Goal: Find specific page/section: Find specific page/section

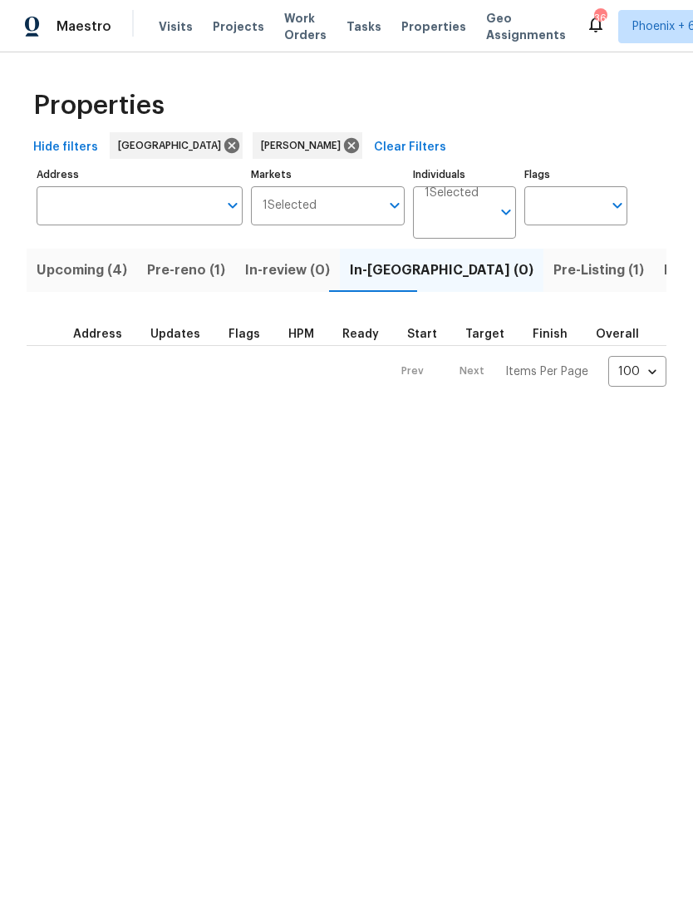
click at [554, 278] on span "Pre-Listing (1)" at bounding box center [599, 270] width 91 height 23
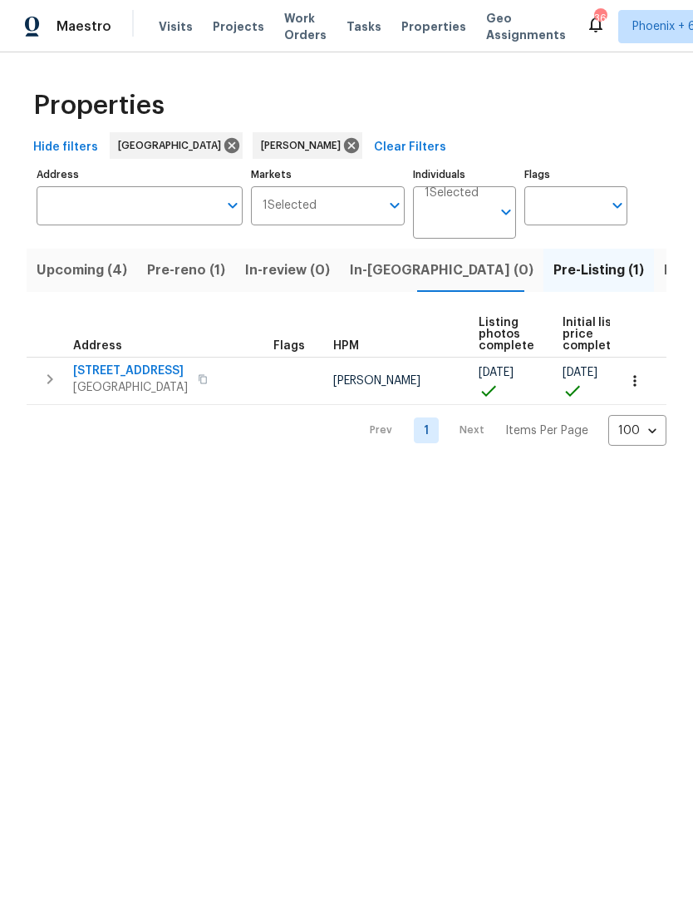
click at [213, 391] on button "button" at bounding box center [203, 378] width 20 height 23
click at [174, 370] on span "[STREET_ADDRESS]" at bounding box center [130, 370] width 115 height 17
click at [633, 389] on icon "button" at bounding box center [635, 380] width 17 height 17
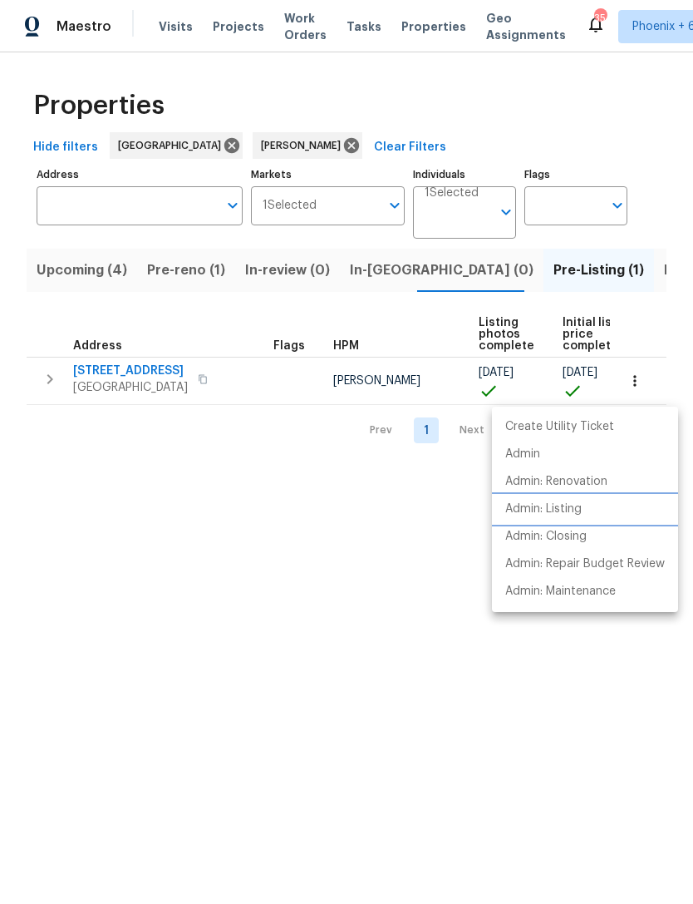
click at [560, 512] on p "Admin: Listing" at bounding box center [543, 508] width 76 height 17
click at [244, 566] on div at bounding box center [346, 452] width 693 height 904
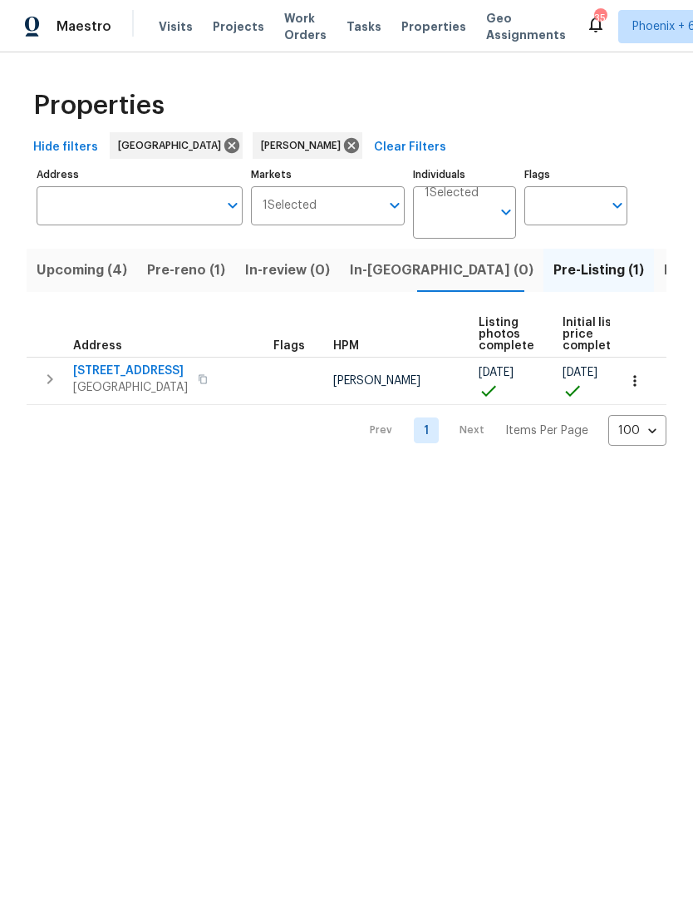
click at [214, 272] on span "Pre-reno (1)" at bounding box center [186, 270] width 78 height 23
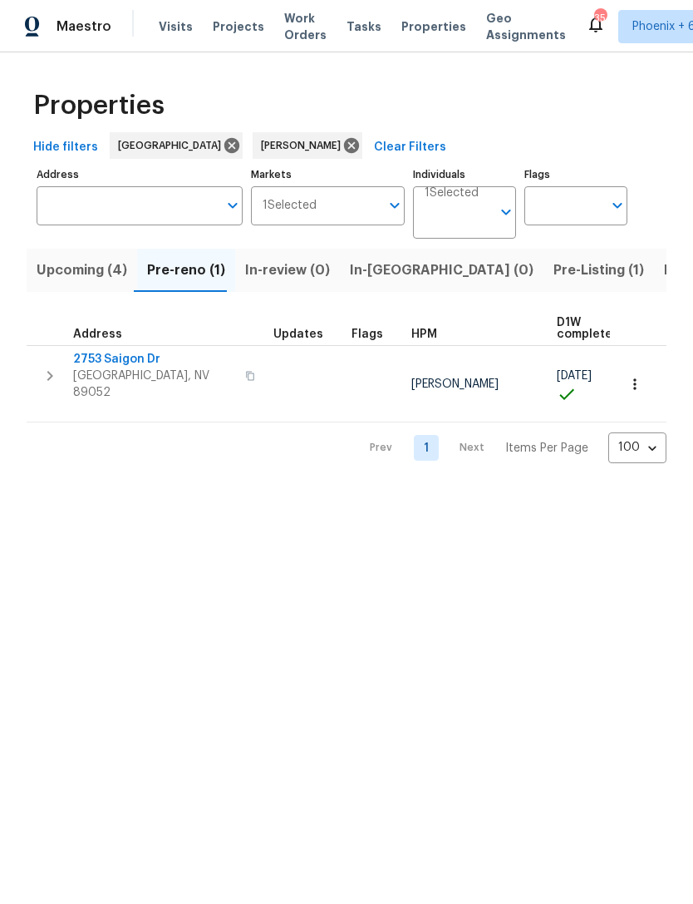
click at [39, 371] on button "button" at bounding box center [49, 376] width 33 height 50
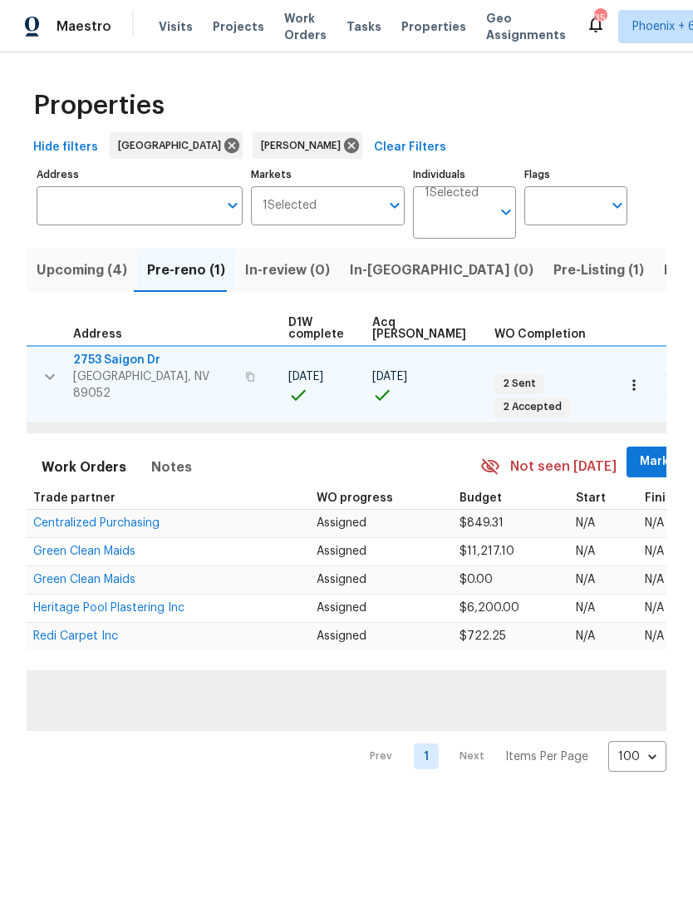
click at [640, 451] on span "Mark Seen" at bounding box center [671, 461] width 62 height 21
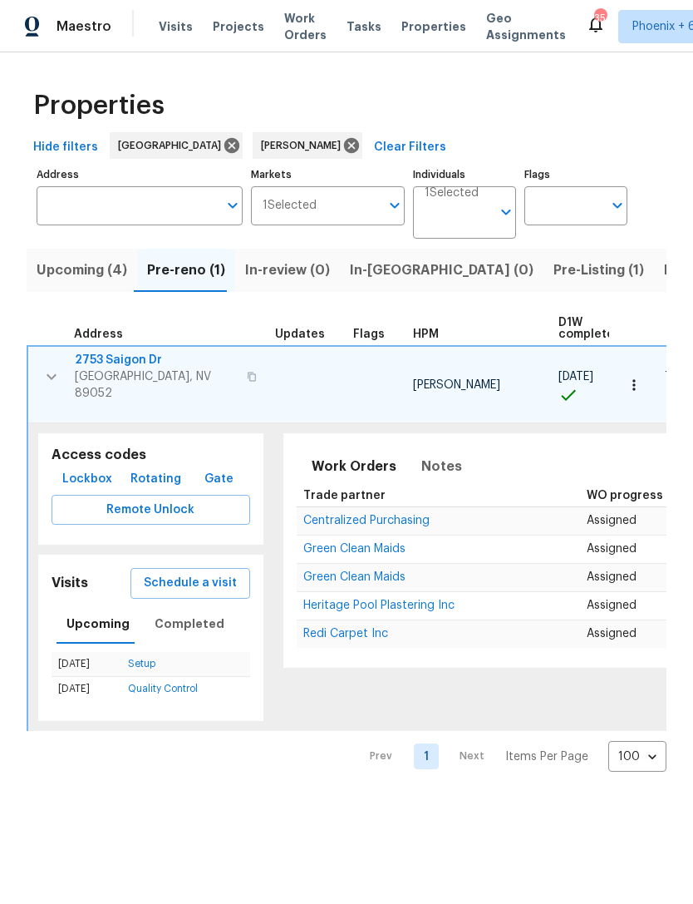
click at [47, 373] on icon "button" at bounding box center [52, 377] width 20 height 20
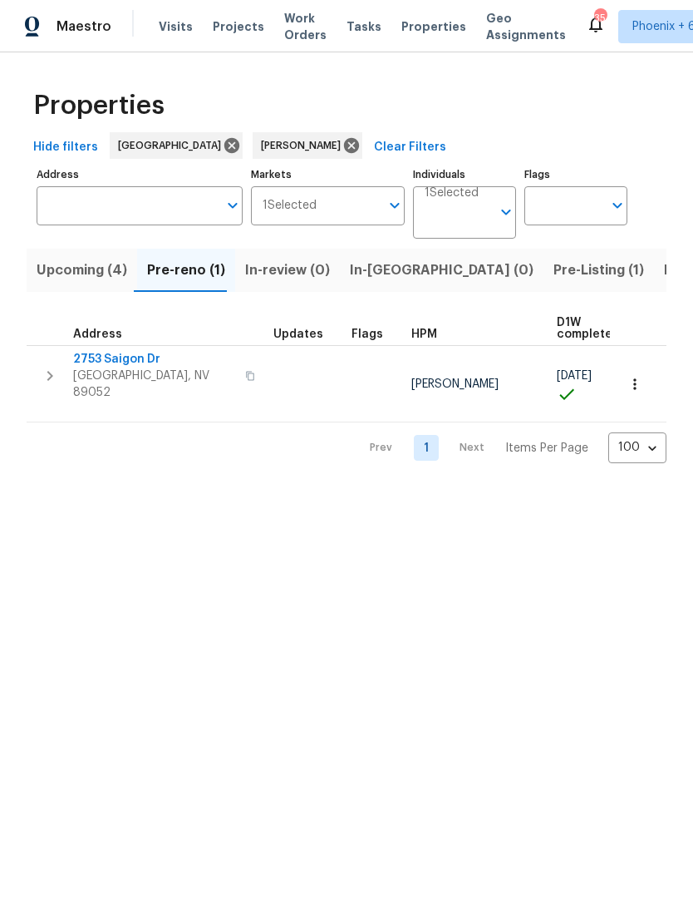
click at [97, 279] on span "Upcoming (4)" at bounding box center [82, 270] width 91 height 23
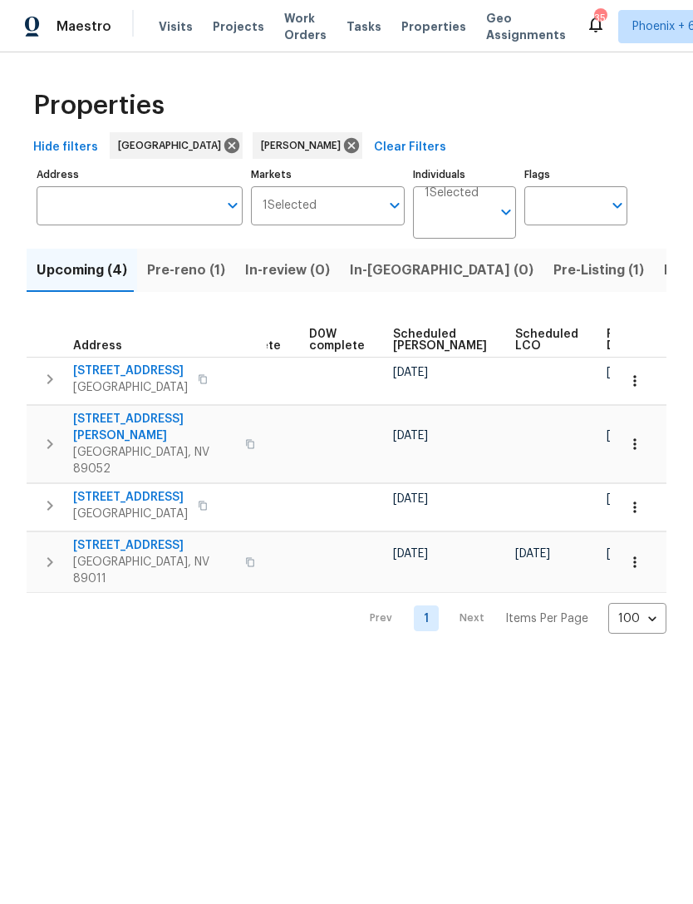
scroll to position [0, 417]
click at [608, 348] on span "Ready Date" at bounding box center [626, 339] width 37 height 23
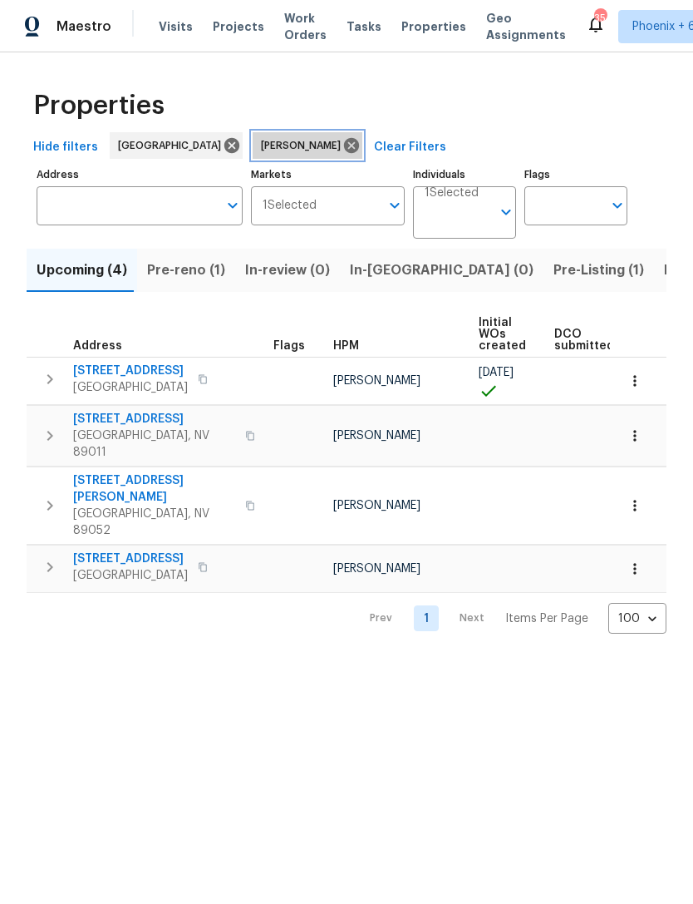
click at [343, 145] on icon at bounding box center [352, 145] width 18 height 18
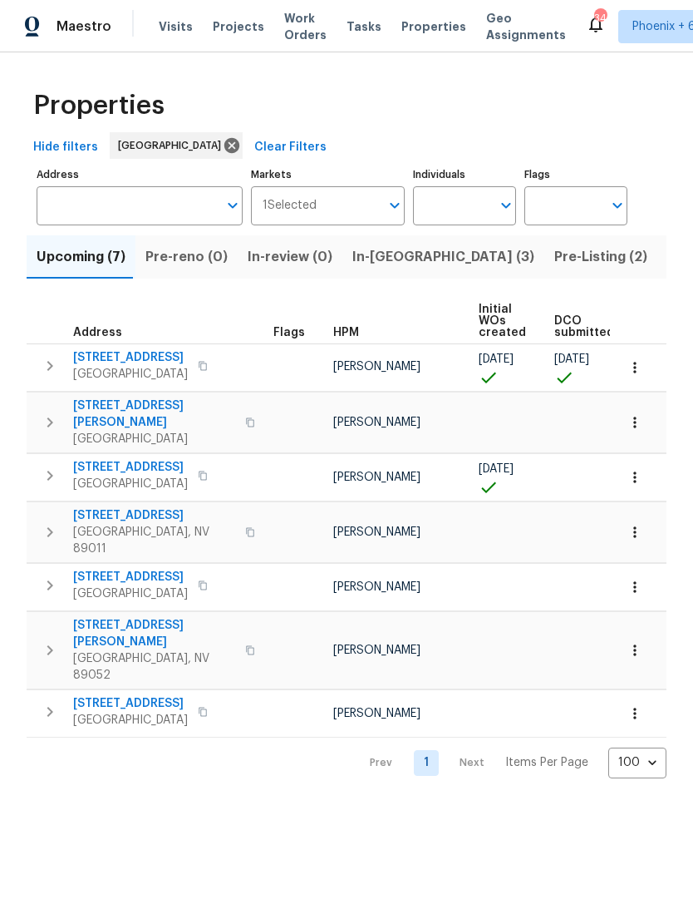
click at [472, 204] on input "Individuals" at bounding box center [452, 205] width 78 height 39
type input "julian"
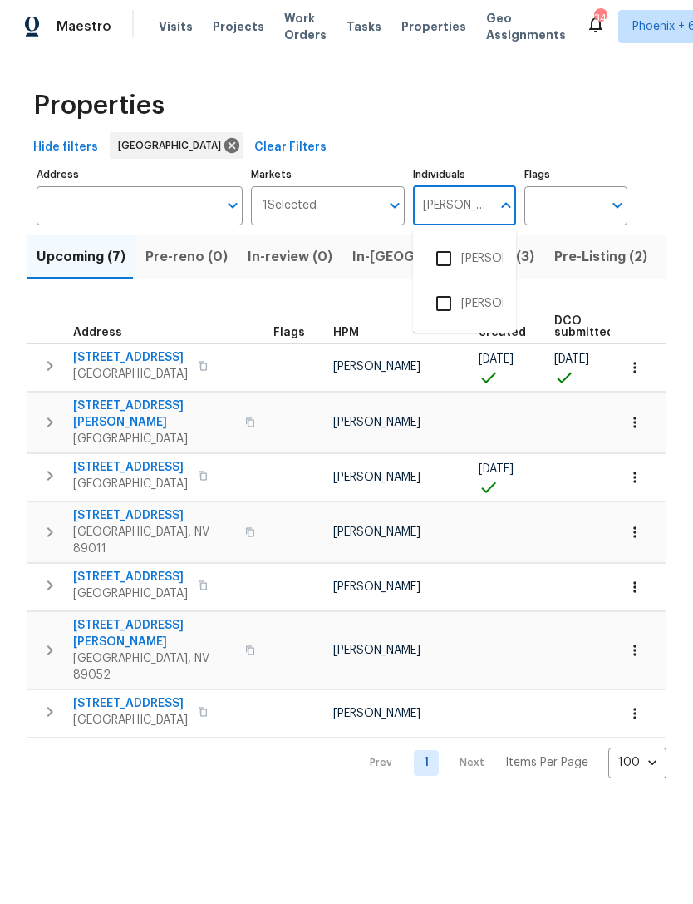
click at [459, 254] on input "checkbox" at bounding box center [443, 258] width 35 height 35
